Goal: Complete application form: Complete application form

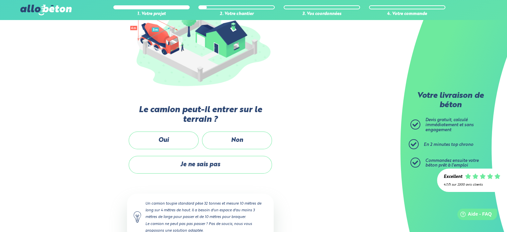
scroll to position [106, 0]
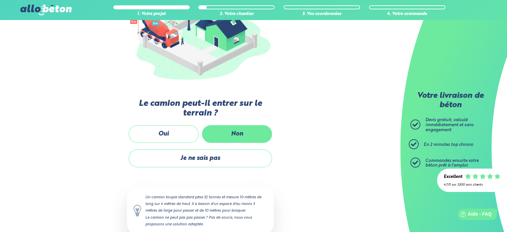
click at [220, 139] on label "Non" at bounding box center [237, 134] width 70 height 18
click at [0, 0] on input "Non" at bounding box center [0, 0] width 0 height 0
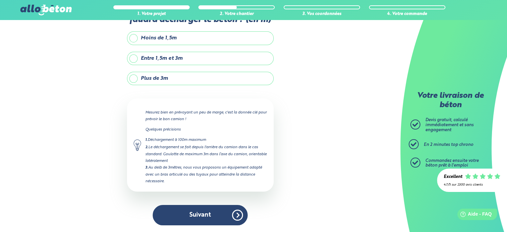
scroll to position [38, 0]
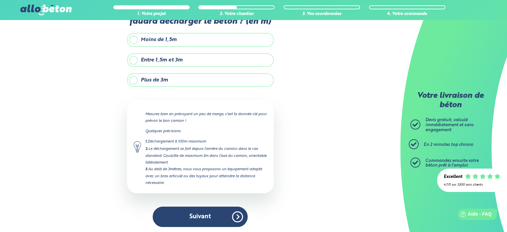
click at [135, 78] on label "Plus de 3m" at bounding box center [200, 79] width 147 height 13
click at [0, 0] on input "Plus de 3m" at bounding box center [0, 0] width 0 height 0
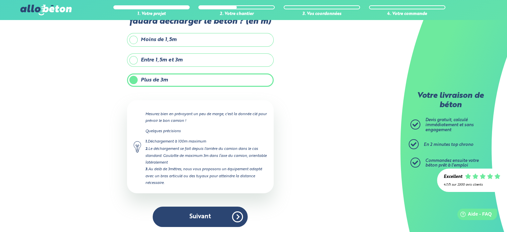
scroll to position [68, 0]
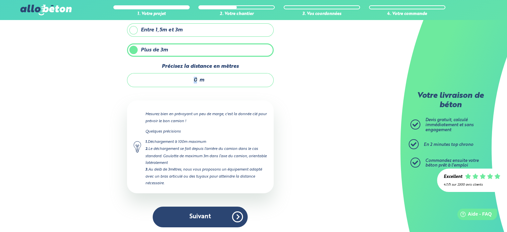
drag, startPoint x: 198, startPoint y: 79, endPoint x: 190, endPoint y: 81, distance: 8.9
click at [190, 81] on div "m" at bounding box center [200, 80] width 147 height 14
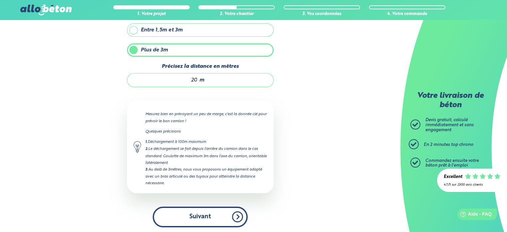
type input "20"
click at [201, 221] on button "Suivant" at bounding box center [200, 216] width 95 height 20
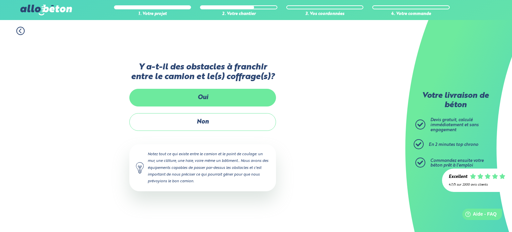
click at [210, 99] on label "Oui" at bounding box center [202, 98] width 147 height 18
click at [0, 0] on input "Oui" at bounding box center [0, 0] width 0 height 0
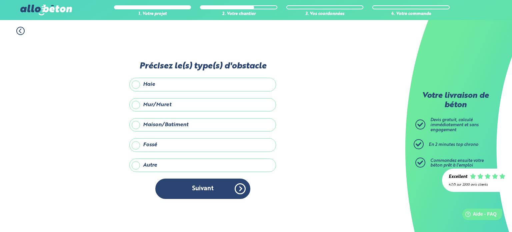
click at [136, 83] on label "Haie" at bounding box center [202, 84] width 147 height 13
click at [0, 0] on input "Haie" at bounding box center [0, 0] width 0 height 0
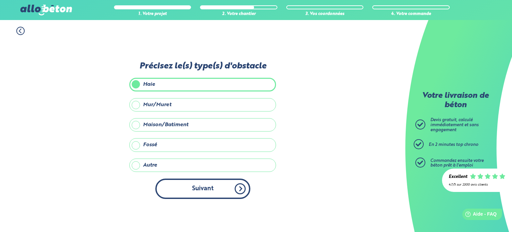
click at [214, 190] on button "Suivant" at bounding box center [202, 188] width 95 height 20
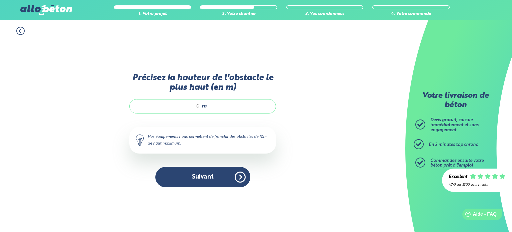
drag, startPoint x: 198, startPoint y: 106, endPoint x: 193, endPoint y: 105, distance: 5.4
click at [193, 105] on input "Précisez la hauteur de l'obstacle le plus haut (en m)" at bounding box center [168, 106] width 64 height 7
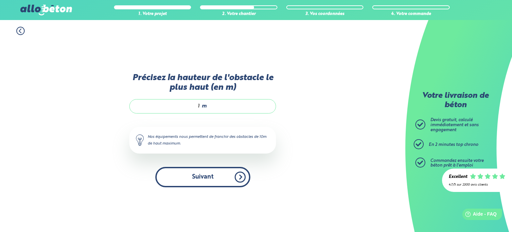
type input "1"
click at [220, 181] on button "Suivant" at bounding box center [202, 177] width 95 height 20
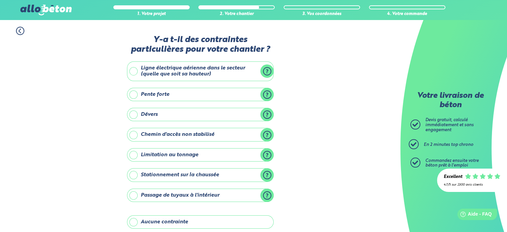
click at [133, 134] on label "Chemin d'accès non stabilisé" at bounding box center [200, 134] width 147 height 13
click at [0, 0] on input "Chemin d'accès non stabilisé" at bounding box center [0, 0] width 0 height 0
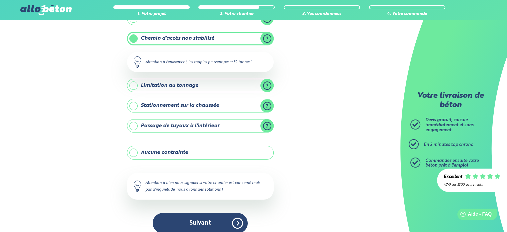
scroll to position [98, 0]
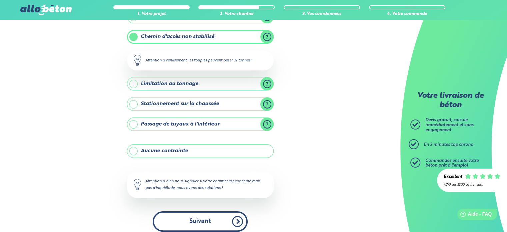
click at [212, 218] on button "Suivant" at bounding box center [200, 221] width 95 height 20
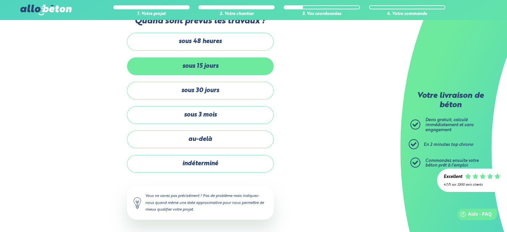
click at [239, 58] on label "sous 15 jours" at bounding box center [200, 66] width 147 height 18
click at [0, 0] on input "sous 15 jours" at bounding box center [0, 0] width 0 height 0
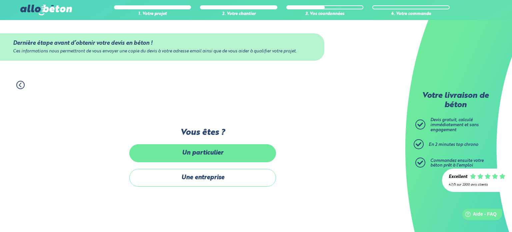
click at [204, 154] on label "Un particulier" at bounding box center [202, 153] width 147 height 18
click at [0, 0] on input "Un particulier" at bounding box center [0, 0] width 0 height 0
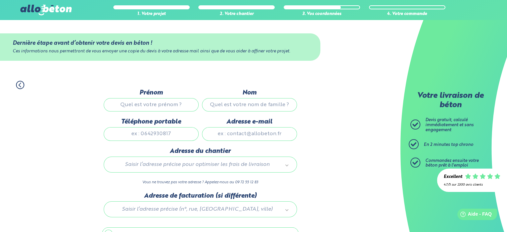
click at [175, 104] on input "Prénom" at bounding box center [151, 104] width 95 height 13
type input "[PERSON_NAME]"
type input "Guinot"
type input "0662477250"
type input "[EMAIL_ADDRESS][DOMAIN_NAME]"
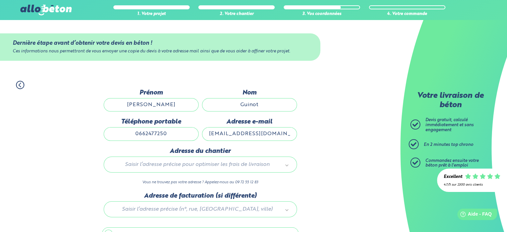
type input "lieu dit les cosniers, [STREET_ADDRESS], [STREET_ADDRESS]"
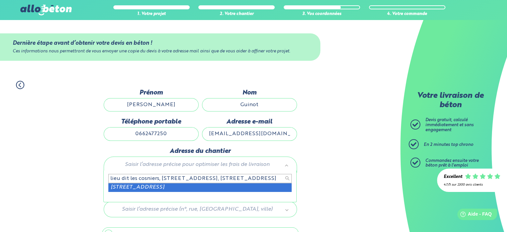
scroll to position [0, 11]
drag, startPoint x: 122, startPoint y: 177, endPoint x: 376, endPoint y: 193, distance: 254.7
click at [376, 193] on body "09 72 55 12 83 Conseils et Appel Gratuits nos produits le béton prêt à l'emploi…" at bounding box center [253, 135] width 507 height 270
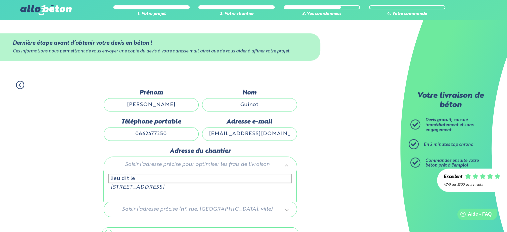
scroll to position [0, 0]
type input "l"
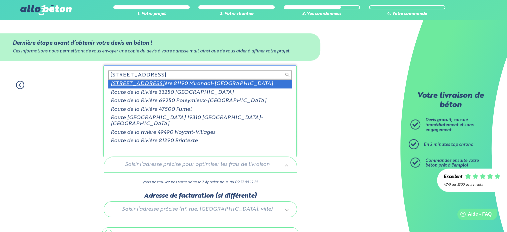
type input "[STREET_ADDRESS]"
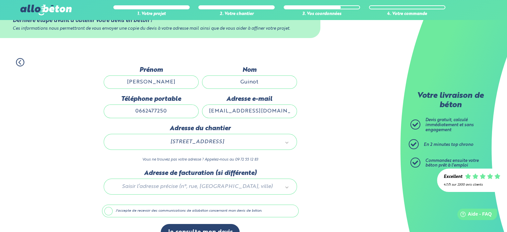
scroll to position [37, 0]
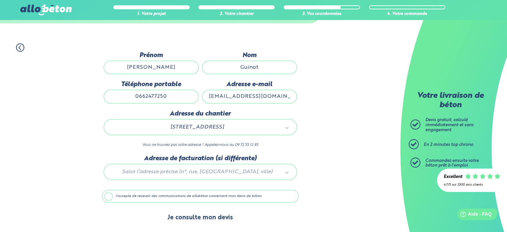
click at [211, 216] on button "Je consulte mon devis" at bounding box center [200, 217] width 79 height 17
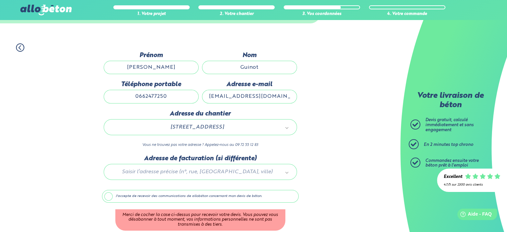
click at [106, 196] on label "J'accepte de recevoir des communications de allobéton concernant mon devis de b…" at bounding box center [200, 196] width 197 height 13
click at [0, 0] on input "J'accepte de recevoir des communications de allobéton concernant mon devis de b…" at bounding box center [0, 0] width 0 height 0
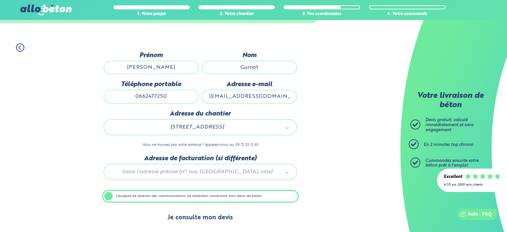
click at [195, 211] on button "Je consulte mon devis" at bounding box center [200, 217] width 79 height 17
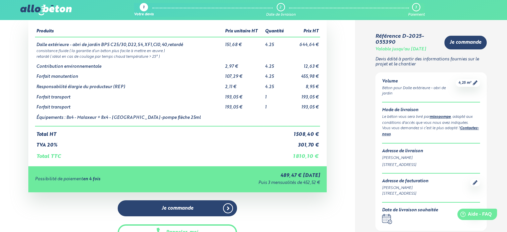
scroll to position [18, 0]
